Goal: Task Accomplishment & Management: Complete application form

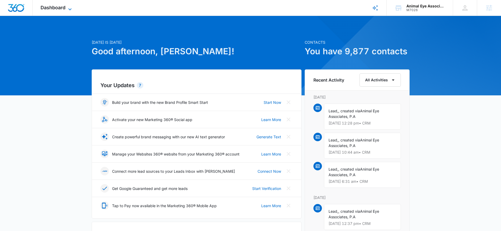
click at [46, 7] on span "Dashboard" at bounding box center [53, 8] width 25 height 6
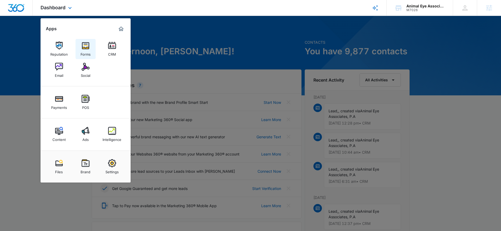
click at [89, 45] on img at bounding box center [86, 46] width 8 height 8
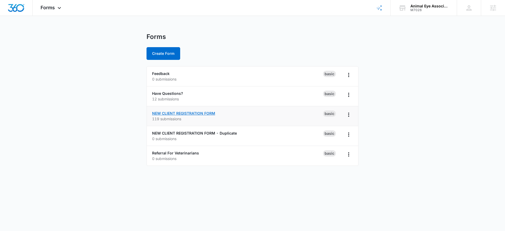
click at [180, 114] on link "NEW CLIENT REGISTRATION FORM" at bounding box center [183, 113] width 63 height 5
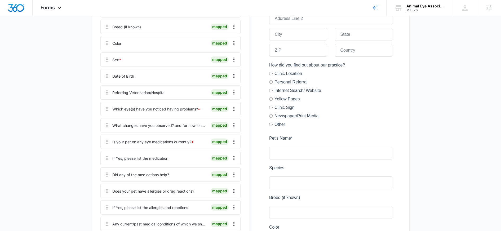
scroll to position [290, 0]
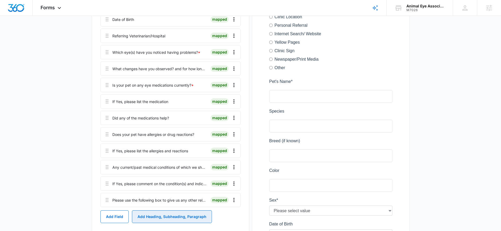
drag, startPoint x: 158, startPoint y: 219, endPoint x: 67, endPoint y: 211, distance: 91.2
click at [68, 211] on main "Edit Form NEW CLIENT REGISTRATION FORM Edit Form Settings Submissions Embed Des…" at bounding box center [250, 216] width 501 height 947
click at [115, 219] on button "Add Field" at bounding box center [114, 216] width 28 height 13
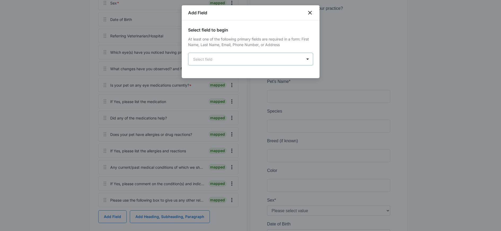
click at [227, 61] on body "Forms Apps Reputation Forms CRM Email Social Payments POS Content Ads Intellige…" at bounding box center [250, 200] width 501 height 980
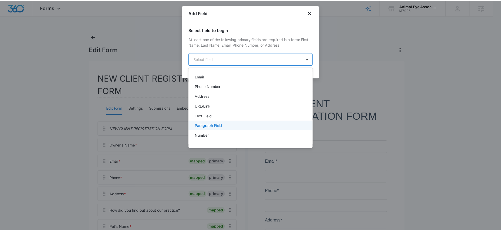
scroll to position [49, 0]
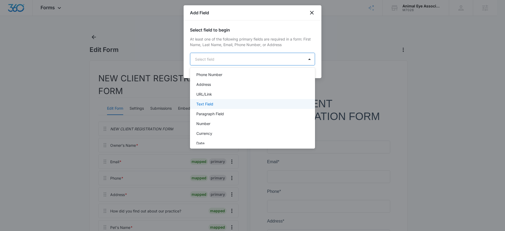
click at [211, 105] on p "Text Field" at bounding box center [204, 104] width 17 height 6
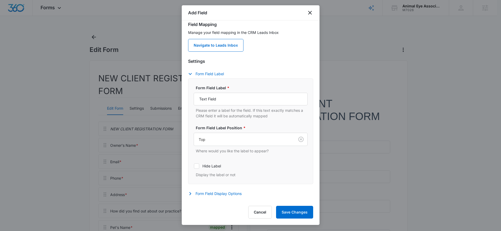
scroll to position [52, 0]
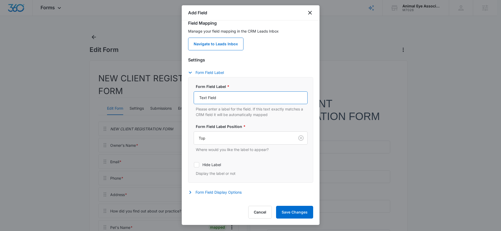
click at [211, 98] on input "Text Field" at bounding box center [251, 97] width 114 height 13
click at [248, 99] on input "Is your pet on any other medic" at bounding box center [251, 97] width 114 height 13
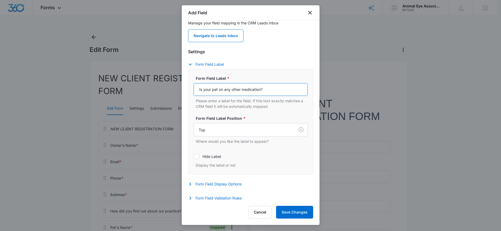
scroll to position [63, 0]
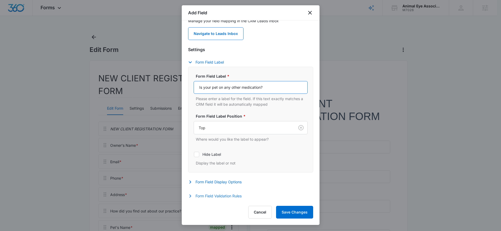
type input "Is your pet on any other medication?"
click at [236, 198] on button "Form Field Validation Rules" at bounding box center [217, 196] width 59 height 6
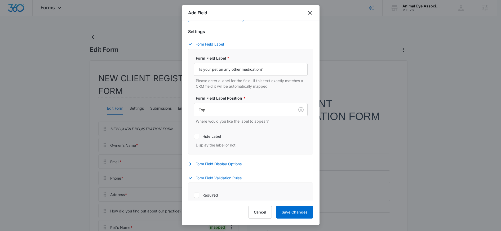
scroll to position [118, 0]
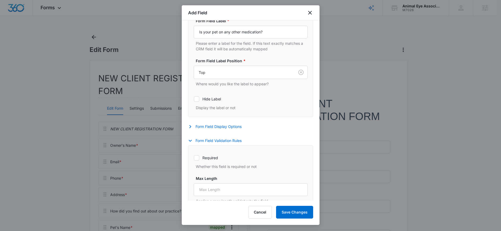
click at [205, 156] on label "Required" at bounding box center [251, 158] width 114 height 6
click at [194, 158] on input "Required" at bounding box center [194, 158] width 0 height 0
checkbox input "true"
click at [304, 210] on button "Save Changes" at bounding box center [294, 212] width 37 height 13
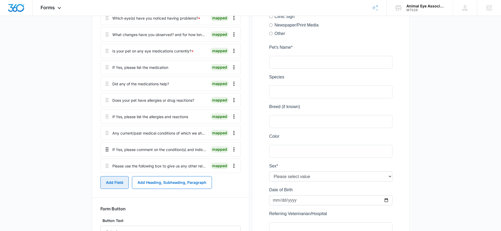
scroll to position [340, 0]
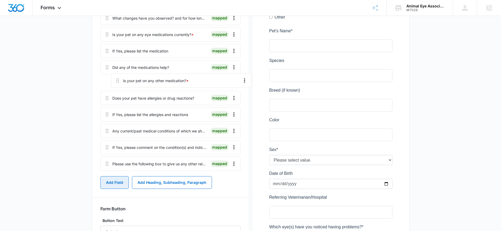
drag, startPoint x: 108, startPoint y: 166, endPoint x: 120, endPoint y: 79, distance: 88.2
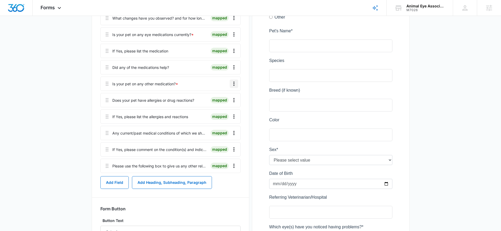
click at [234, 82] on icon "Overflow Menu" at bounding box center [234, 83] width 6 height 6
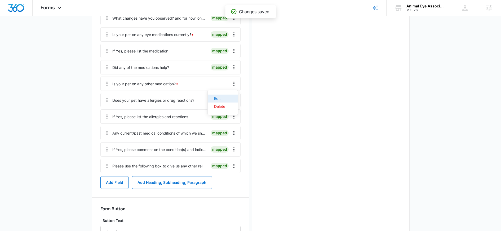
click at [222, 97] on div "Edit" at bounding box center [219, 99] width 11 height 4
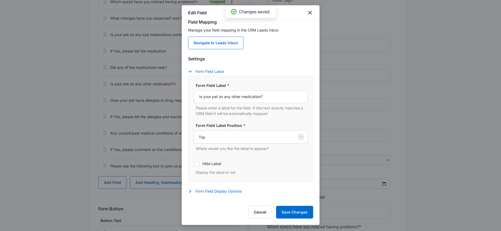
scroll to position [17, 0]
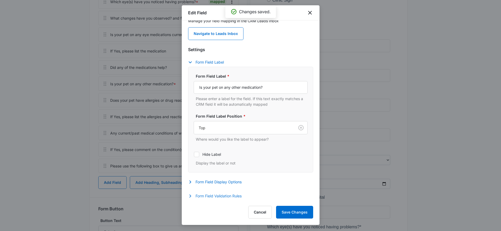
click at [221, 198] on button "Form Field Validation Rules" at bounding box center [217, 196] width 59 height 6
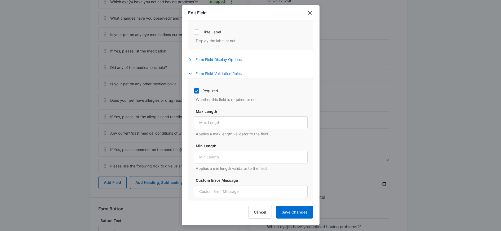
scroll to position [191, 0]
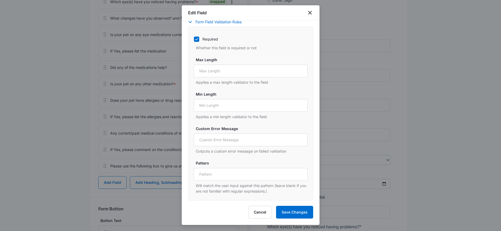
click at [195, 33] on div "Required Whether this field is required or not" at bounding box center [251, 41] width 114 height 17
click at [197, 37] on icon at bounding box center [196, 39] width 5 height 5
click at [194, 39] on input "Required" at bounding box center [194, 39] width 0 height 0
checkbox input "false"
click at [301, 216] on button "Save Changes" at bounding box center [294, 212] width 37 height 13
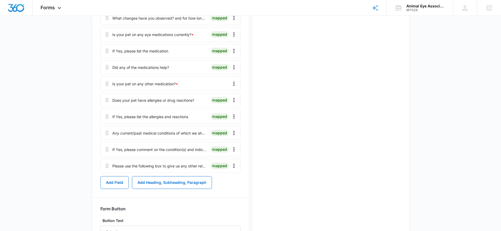
scroll to position [0, 0]
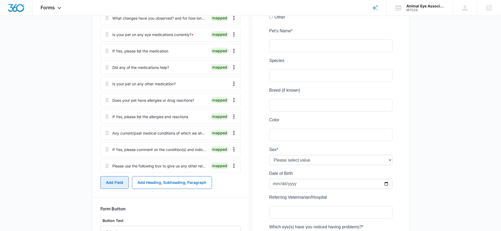
click at [110, 183] on button "Add Field" at bounding box center [114, 182] width 28 height 13
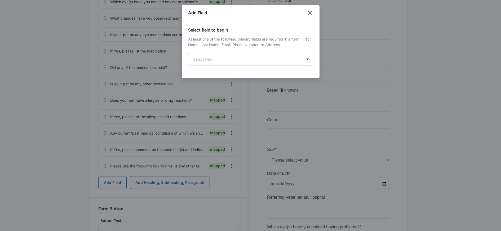
click at [215, 58] on body "Forms Apps Reputation Forms CRM Email Social Payments POS Content Ads Intellige…" at bounding box center [250, 164] width 501 height 1009
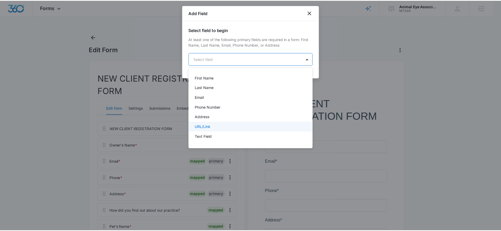
scroll to position [17, 0]
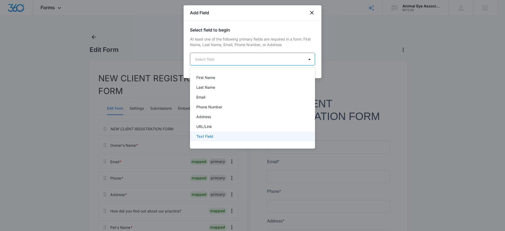
click at [209, 136] on p "Text Field" at bounding box center [204, 136] width 17 height 6
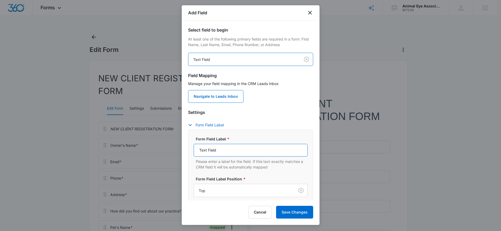
click at [219, 148] on input "Text Field" at bounding box center [251, 150] width 114 height 13
click at [220, 148] on input "Text Field" at bounding box center [251, 150] width 114 height 13
type input "If yes, please list the medications."
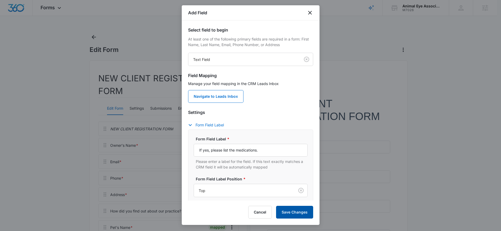
click at [290, 215] on button "Save Changes" at bounding box center [294, 212] width 37 height 13
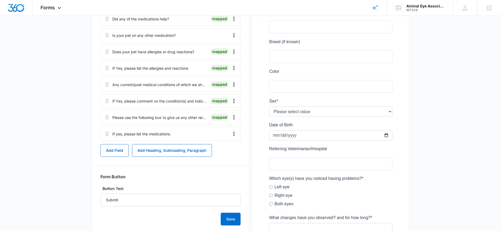
scroll to position [384, 0]
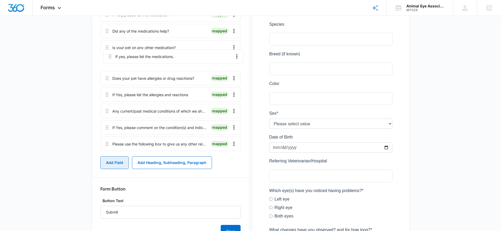
drag, startPoint x: 106, startPoint y: 140, endPoint x: 110, endPoint y: 52, distance: 87.7
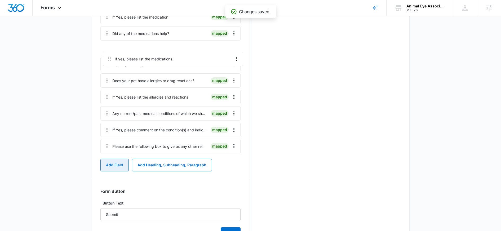
scroll to position [373, 0]
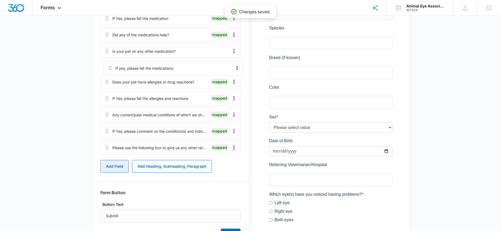
drag, startPoint x: 107, startPoint y: 48, endPoint x: 110, endPoint y: 67, distance: 19.5
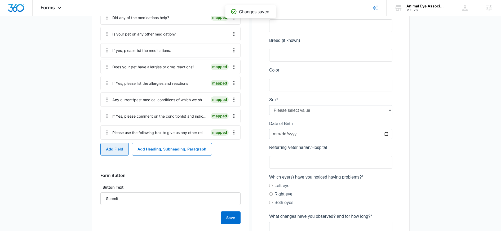
scroll to position [422, 0]
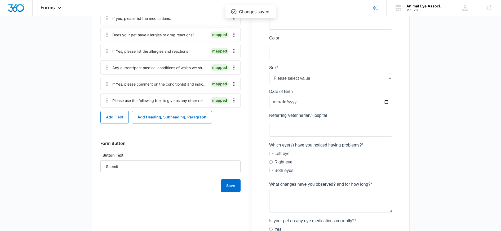
click at [233, 192] on div "NEW CLIENT REGISTRATION FORM Edit Form Settings Submissions Embed Design NEW CL…" at bounding box center [171, 122] width 158 height 968
click at [232, 189] on button "Save" at bounding box center [231, 185] width 20 height 13
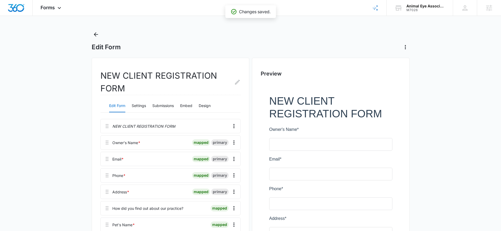
scroll to position [0, 0]
